Goal: Task Accomplishment & Management: Manage account settings

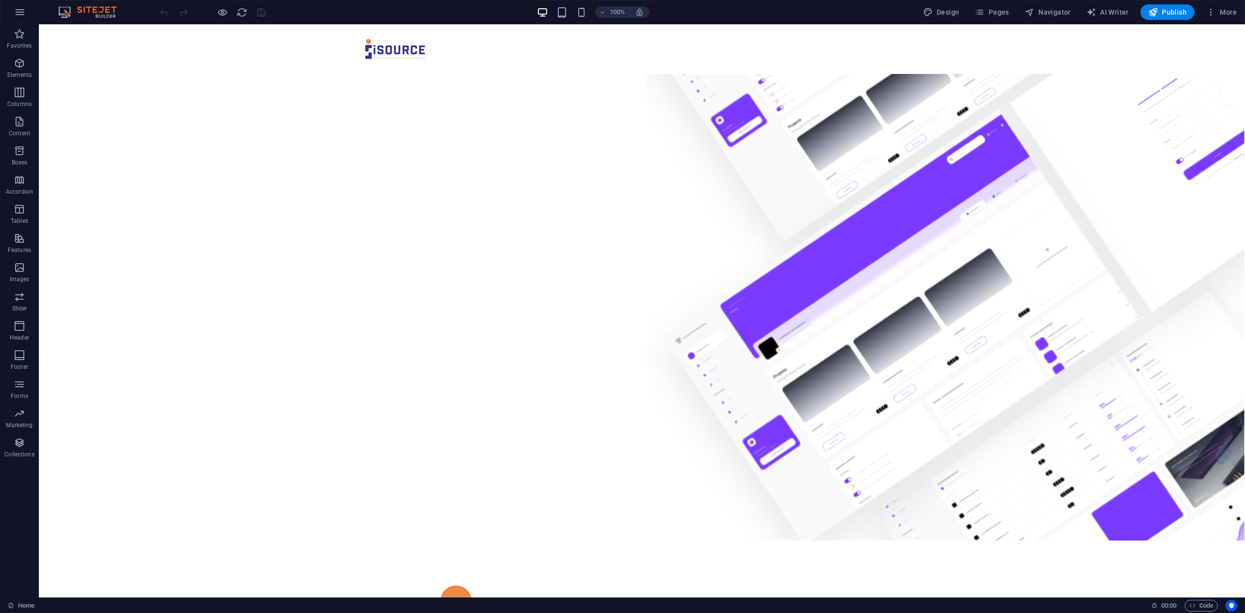
click at [90, 10] on img at bounding box center [92, 12] width 73 height 12
click at [25, 13] on icon "button" at bounding box center [20, 12] width 12 height 12
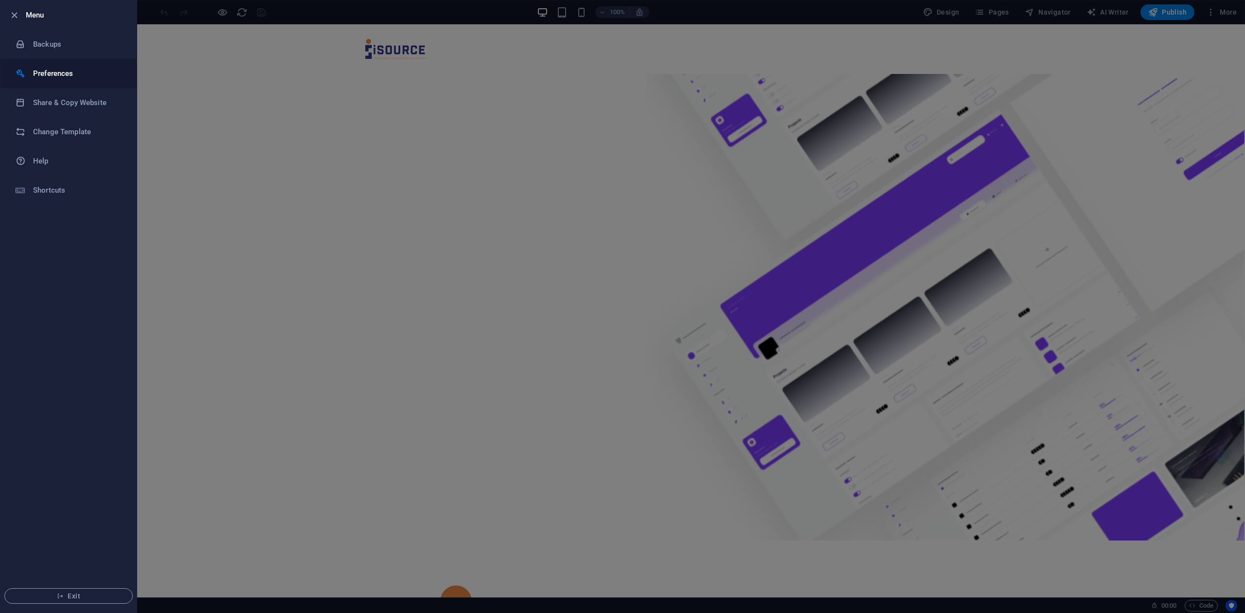
click at [36, 76] on h6 "Preferences" at bounding box center [78, 74] width 90 height 12
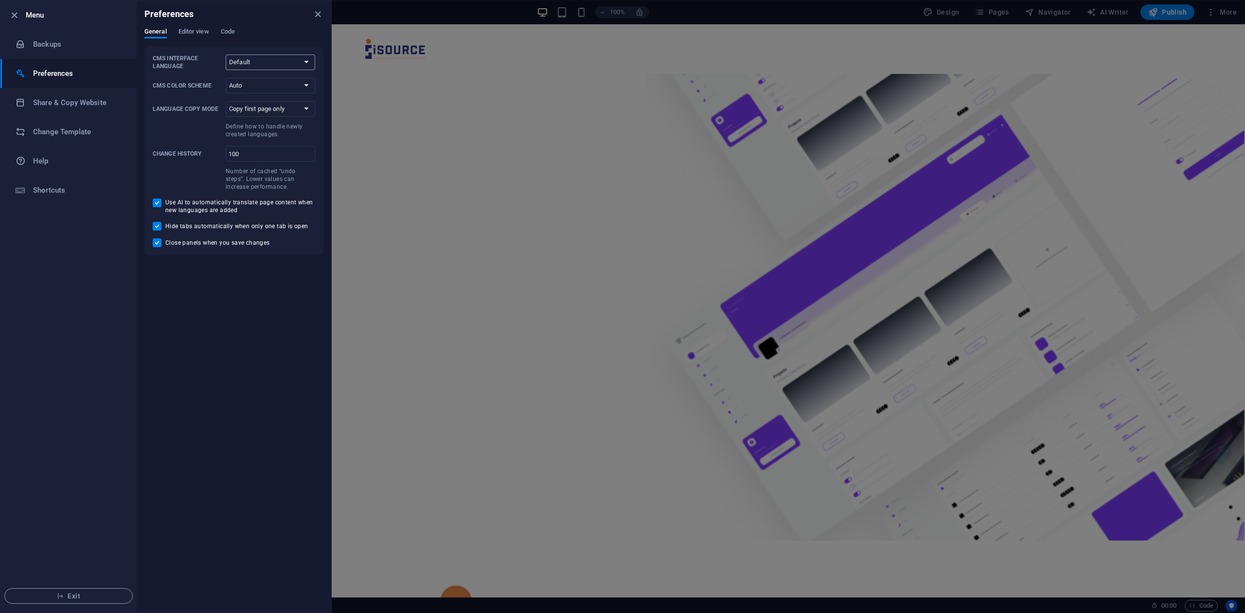
click at [243, 64] on select "Default Deutsch English Español Français Magyar Italiano Nederlands Polski Port…" at bounding box center [271, 62] width 90 height 16
click at [198, 34] on span "Editor view" at bounding box center [194, 33] width 31 height 14
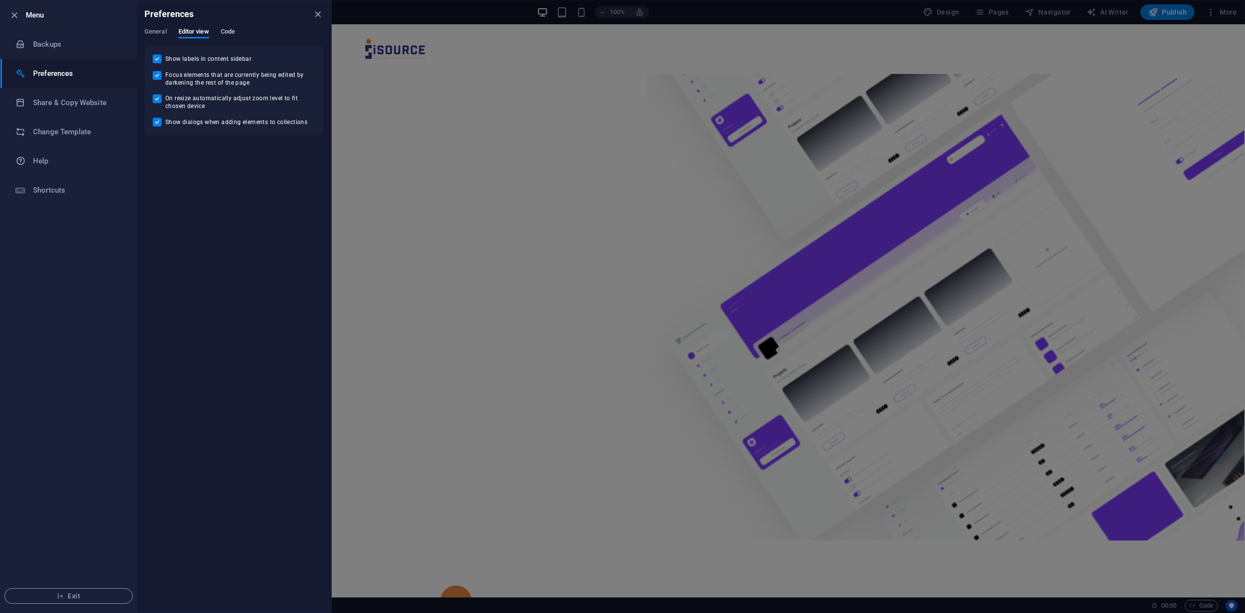
click at [223, 33] on span "Code" at bounding box center [228, 33] width 14 height 14
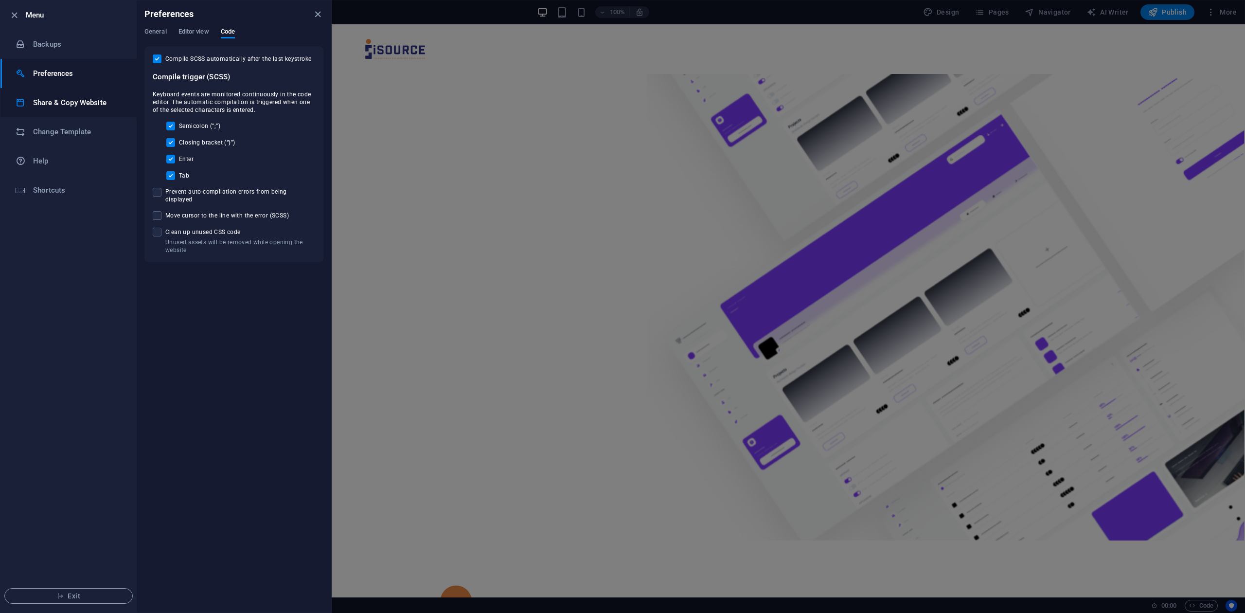
click at [53, 106] on h6 "Share & Copy Website" at bounding box center [78, 103] width 90 height 12
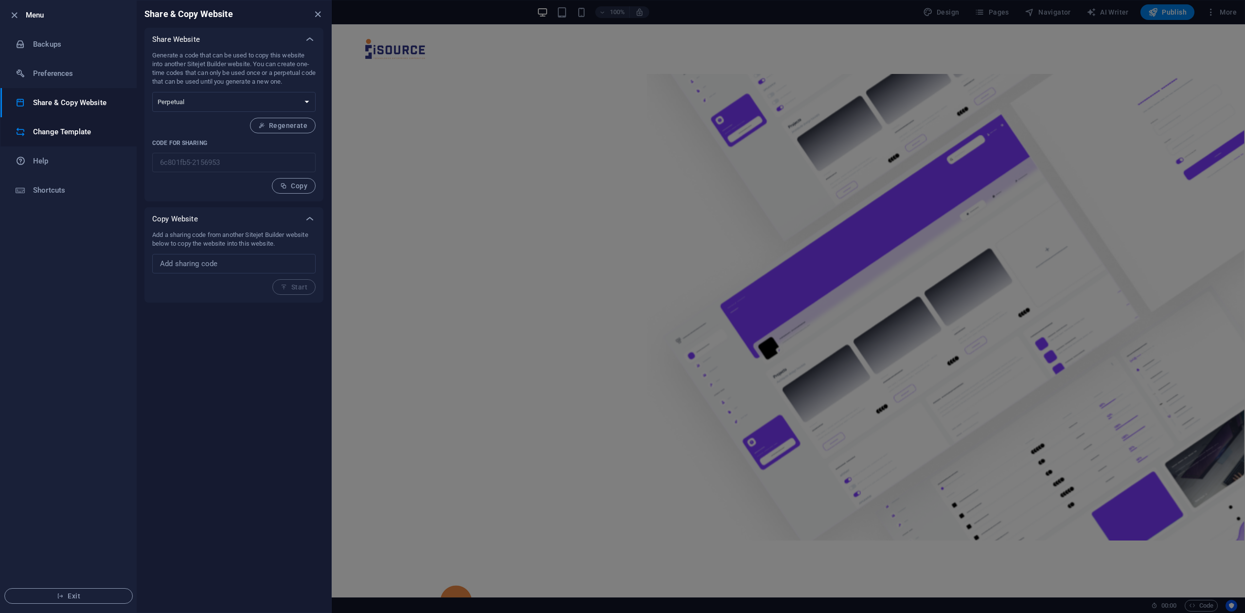
click at [54, 127] on h6 "Change Template" at bounding box center [78, 132] width 90 height 12
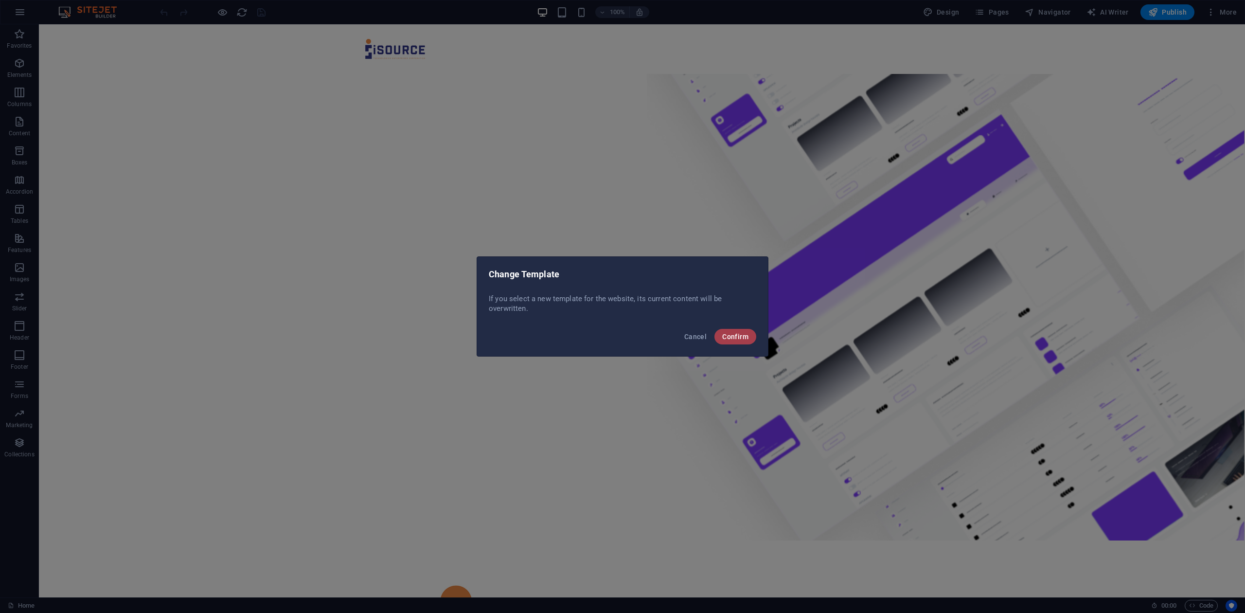
click at [722, 336] on span "Confirm" at bounding box center [735, 337] width 26 height 8
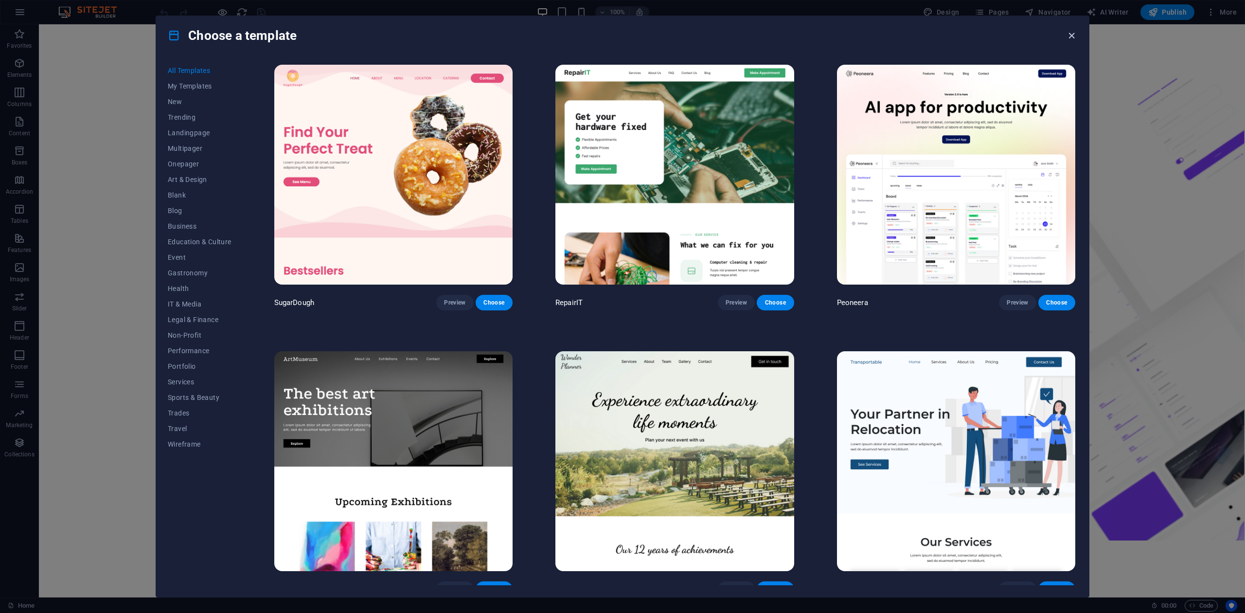
drag, startPoint x: 1069, startPoint y: 32, endPoint x: 1031, endPoint y: 9, distance: 43.9
click at [1069, 32] on icon "button" at bounding box center [1071, 35] width 11 height 11
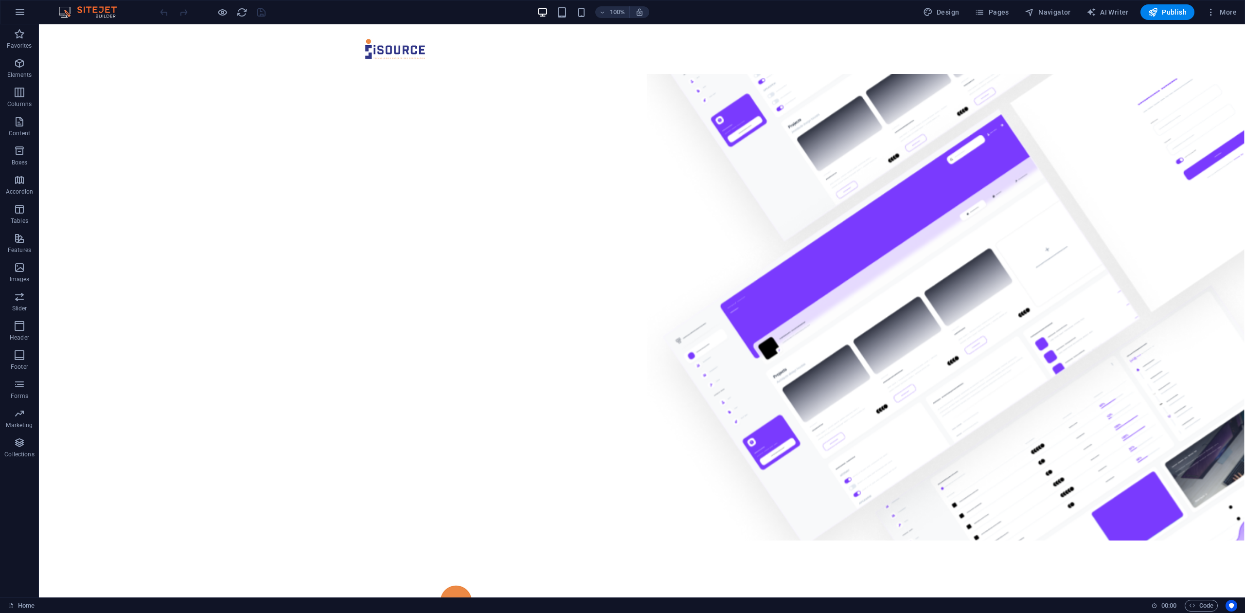
click at [972, 12] on div "Design Pages Navigator AI Writer Publish More" at bounding box center [1080, 12] width 322 height 16
click at [985, 13] on icon "button" at bounding box center [980, 12] width 10 height 10
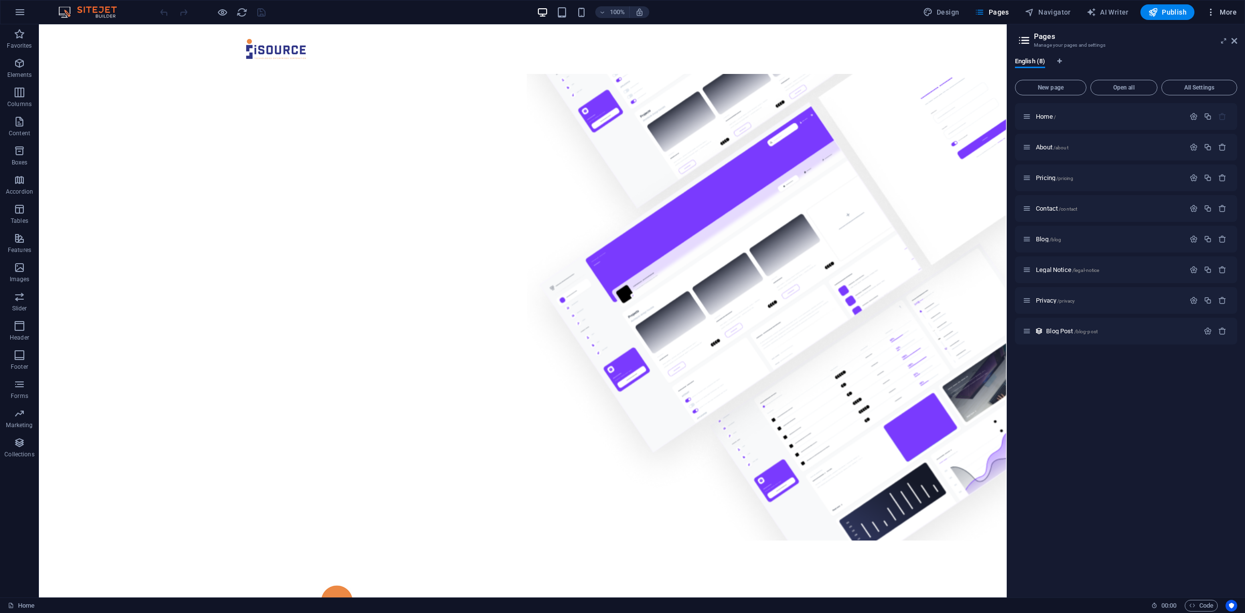
click at [1225, 16] on span "More" at bounding box center [1221, 12] width 31 height 10
click at [1217, 41] on h6 "Website Settings" at bounding box center [1201, 38] width 58 height 12
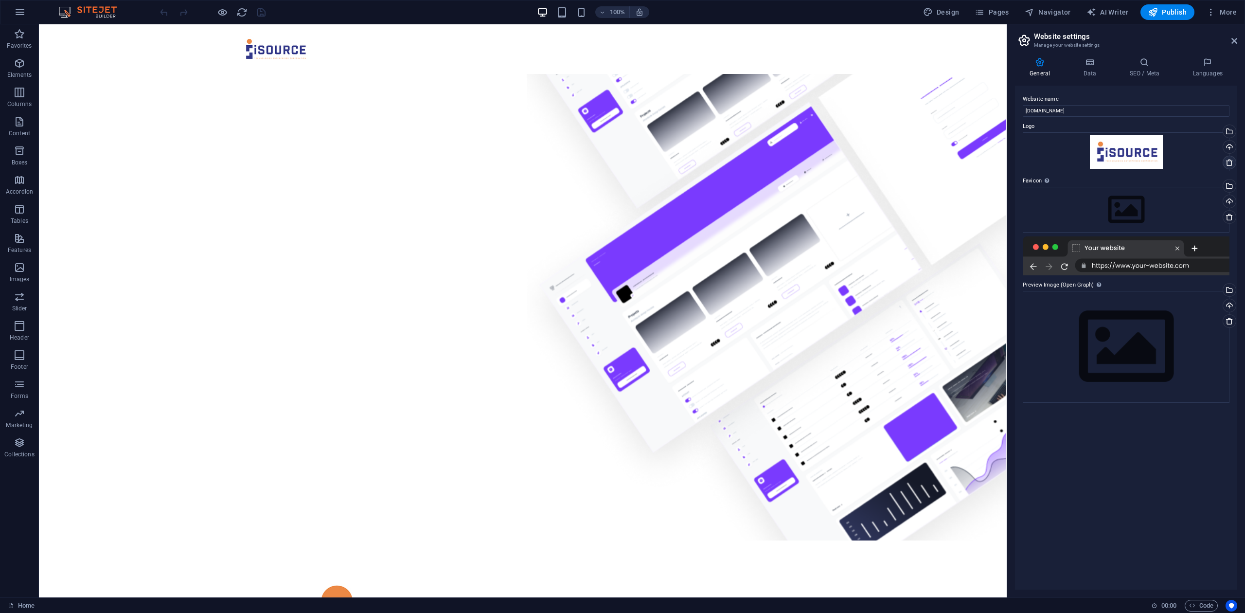
click at [1230, 162] on icon at bounding box center [1230, 163] width 8 height 8
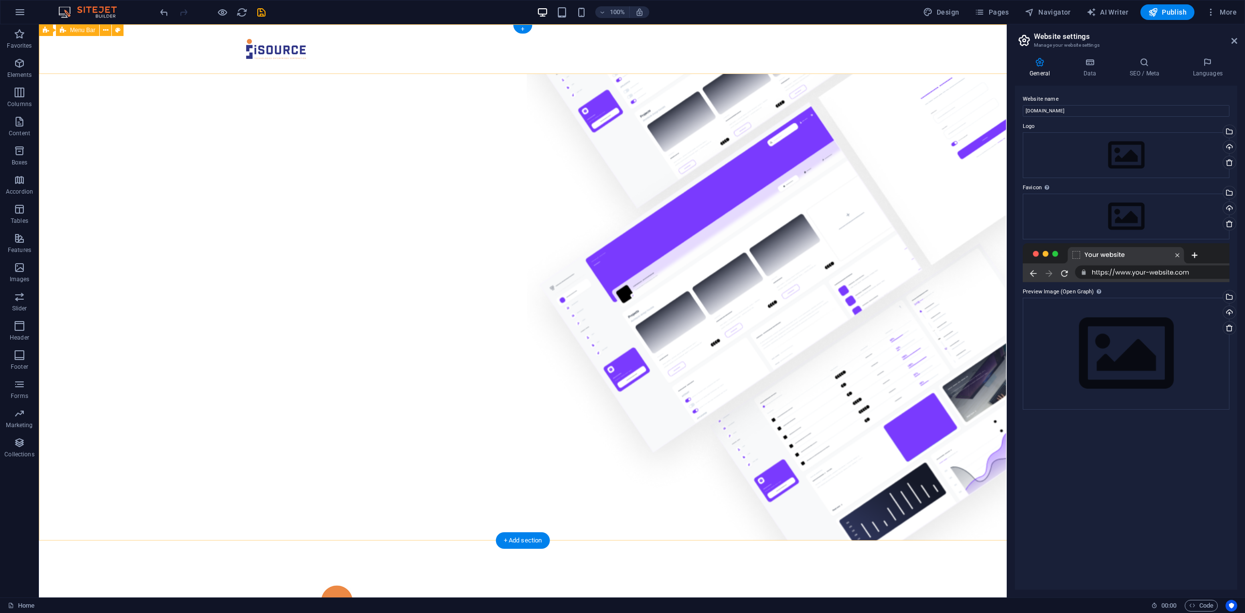
click at [285, 47] on div at bounding box center [523, 49] width 568 height 34
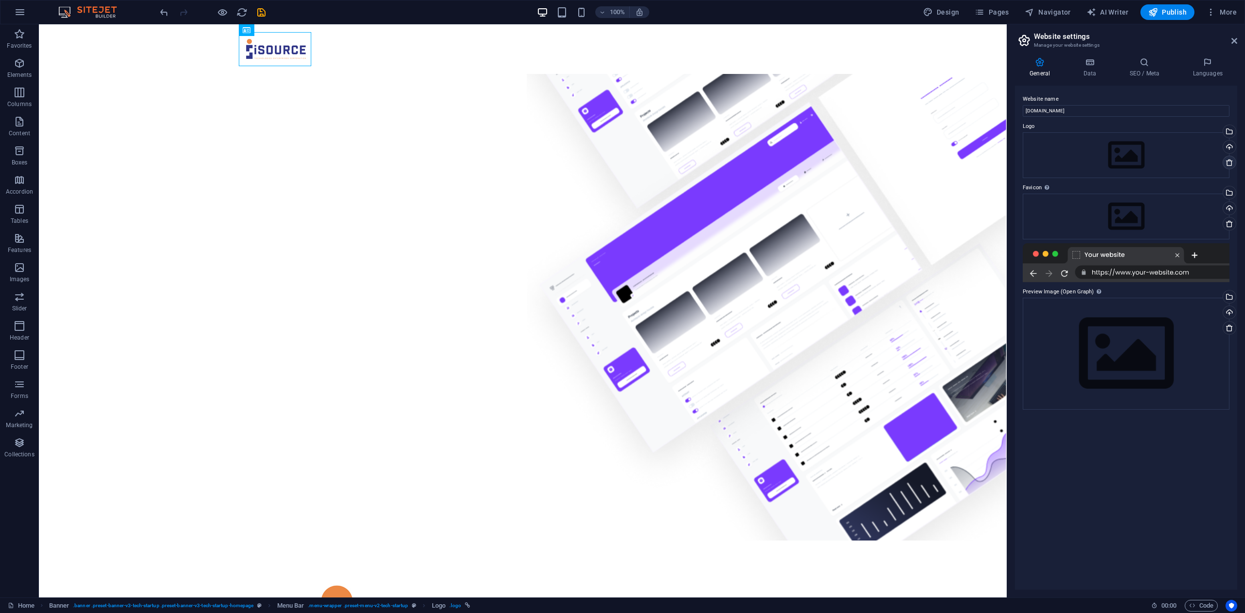
click at [1232, 162] on icon at bounding box center [1230, 163] width 8 height 8
click at [260, 53] on div at bounding box center [523, 49] width 568 height 34
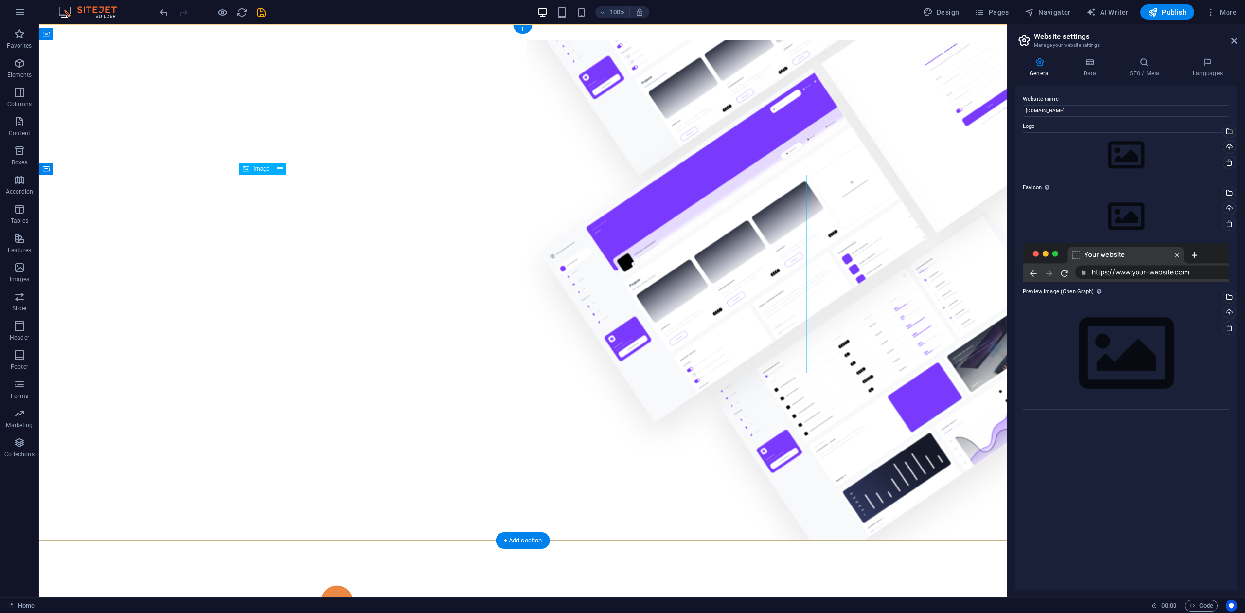
click at [469, 386] on figure at bounding box center [523, 290] width 968 height 501
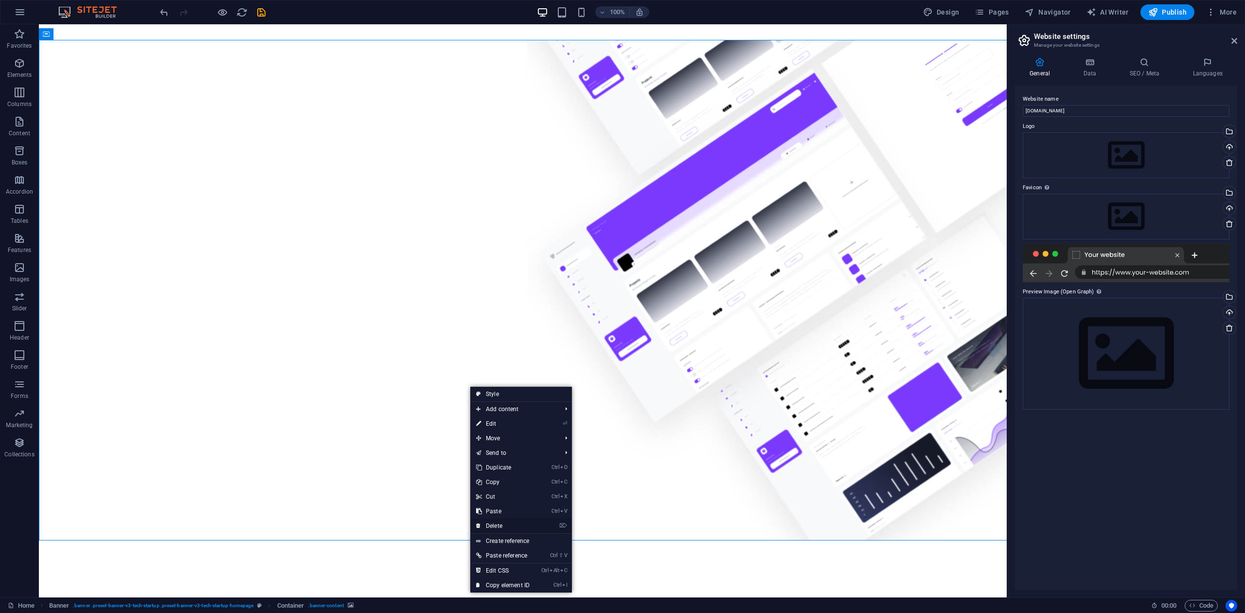
click at [497, 521] on link "⌦ Delete" at bounding box center [502, 526] width 65 height 15
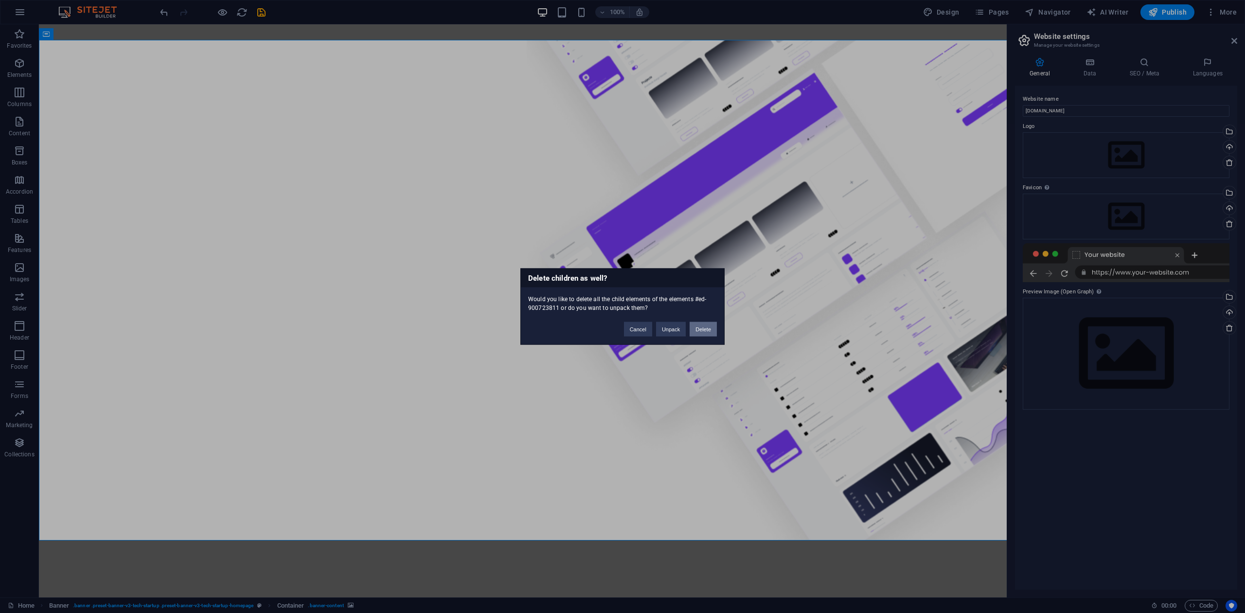
click at [703, 333] on button "Delete" at bounding box center [703, 329] width 27 height 15
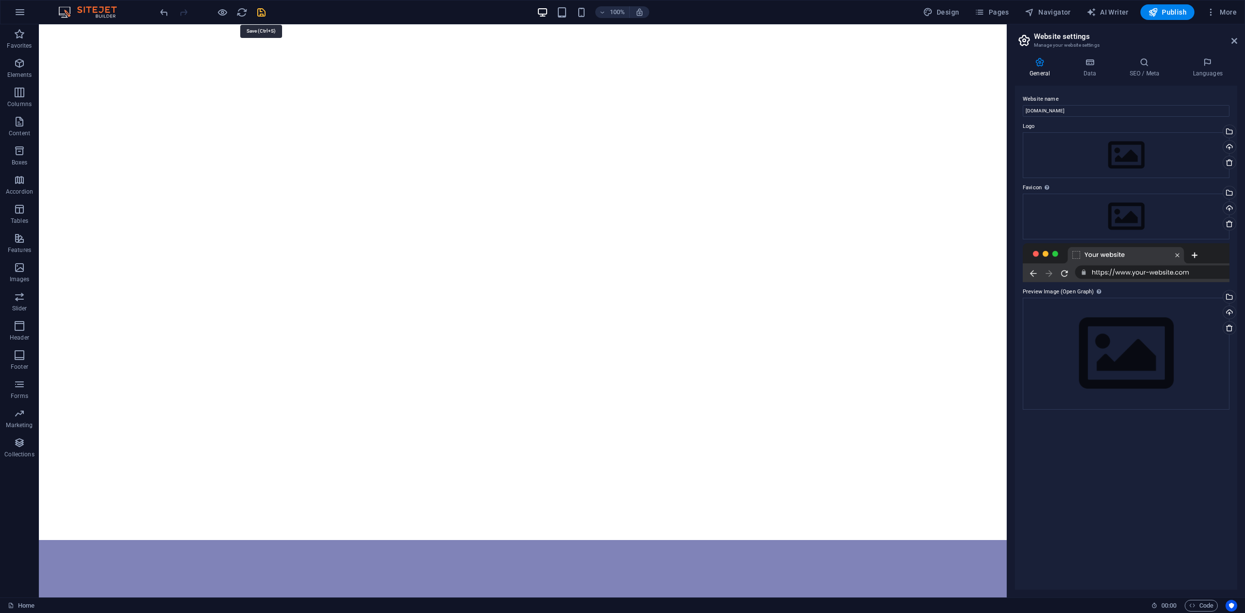
click at [259, 16] on icon "save" at bounding box center [261, 12] width 11 height 11
